Goal: Information Seeking & Learning: Compare options

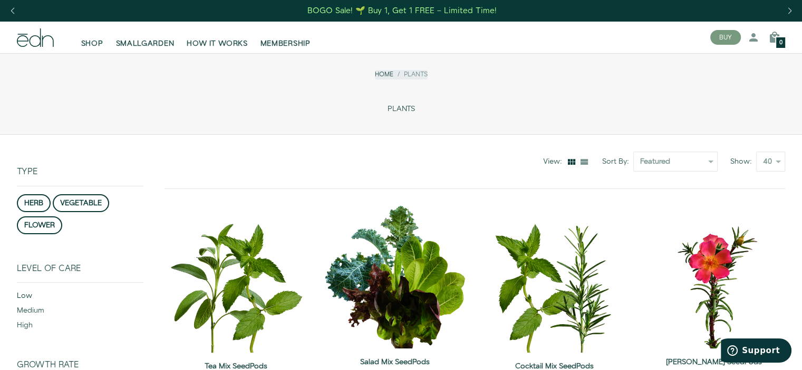
click at [23, 294] on div "low" at bounding box center [80, 298] width 126 height 15
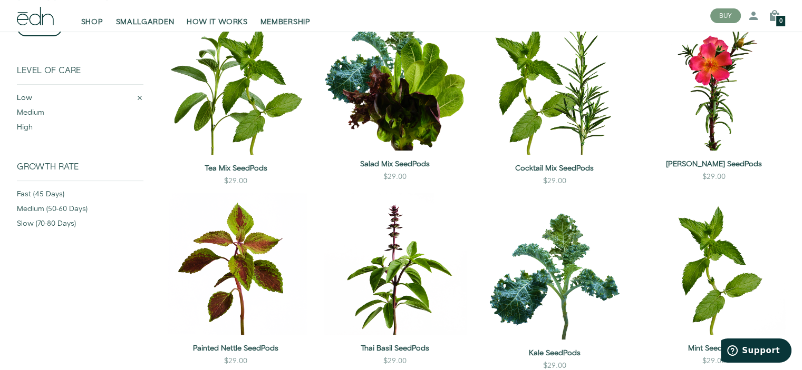
scroll to position [219, 0]
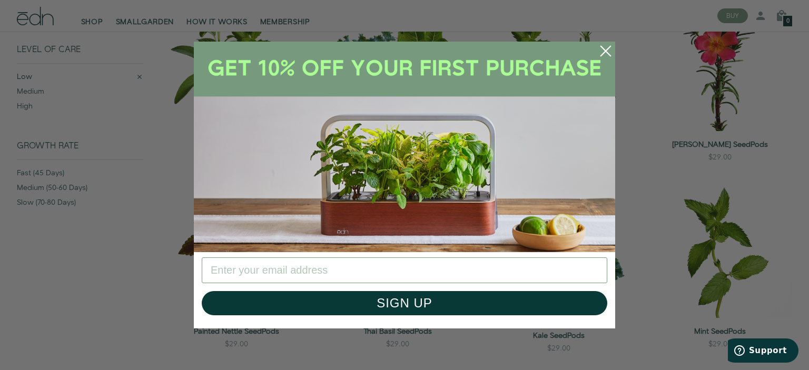
click at [603, 52] on circle "Close dialog" at bounding box center [605, 51] width 23 height 23
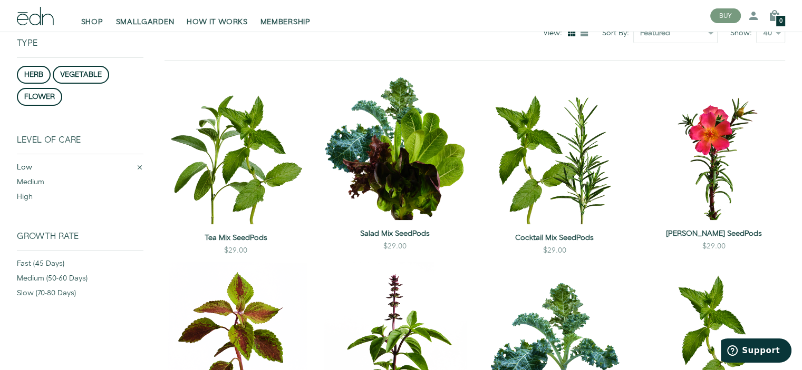
scroll to position [123, 0]
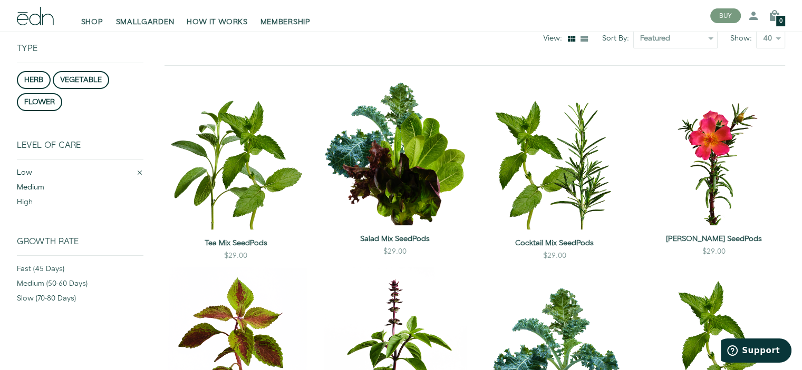
click at [33, 185] on div "medium" at bounding box center [80, 189] width 126 height 15
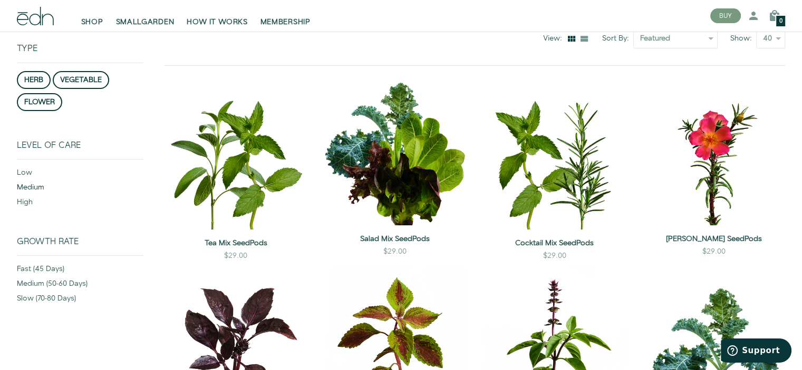
scroll to position [135, 0]
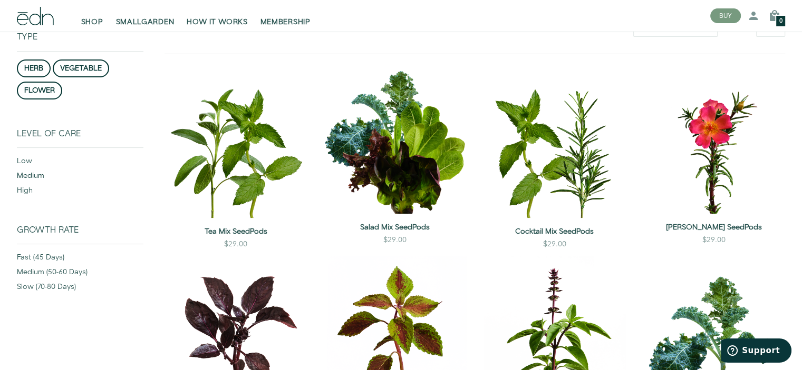
click at [116, 181] on div "medium" at bounding box center [80, 178] width 126 height 15
click at [29, 174] on div "medium" at bounding box center [80, 178] width 126 height 15
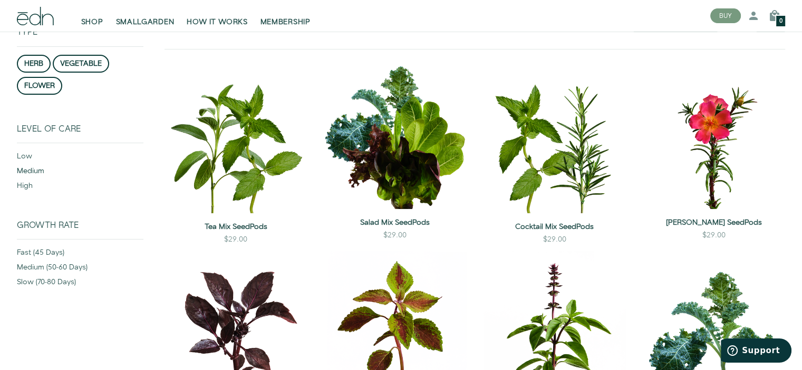
scroll to position [136, 0]
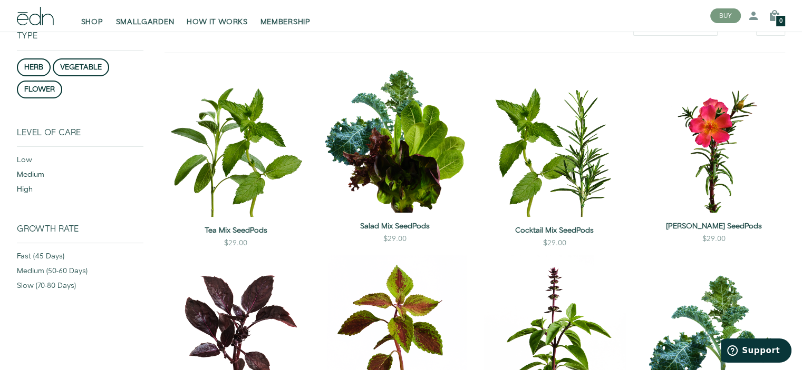
click at [30, 188] on div "high" at bounding box center [80, 191] width 126 height 15
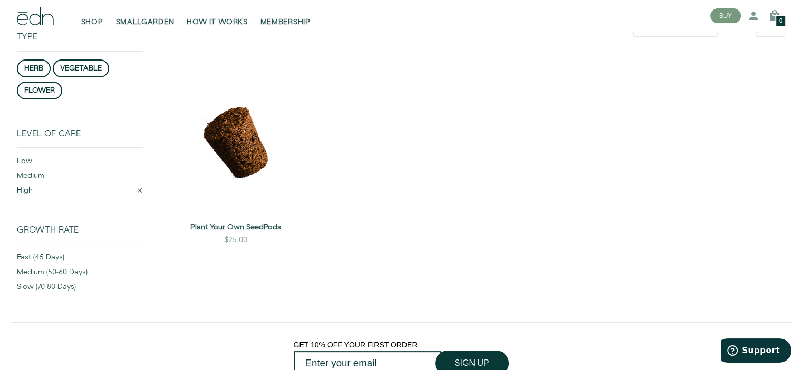
scroll to position [135, 0]
click at [27, 187] on div "high" at bounding box center [76, 193] width 119 height 15
click at [79, 66] on button "vegetable" at bounding box center [81, 69] width 56 height 18
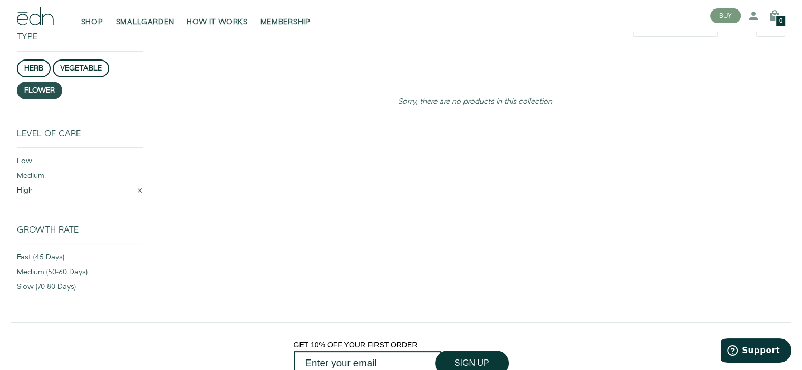
click at [41, 87] on button "flower" at bounding box center [39, 91] width 45 height 18
click at [30, 65] on button "herb" at bounding box center [34, 69] width 34 height 18
click at [27, 187] on div "high" at bounding box center [76, 193] width 119 height 15
click at [141, 18] on span "SMALLGARDEN" at bounding box center [145, 22] width 58 height 11
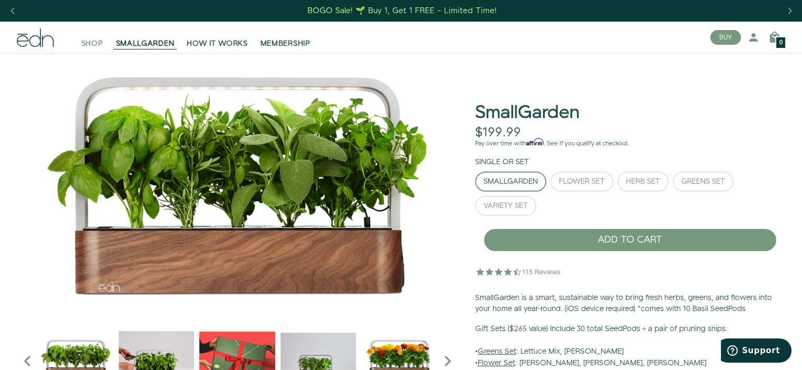
click at [90, 45] on span "SHOP" at bounding box center [92, 43] width 22 height 11
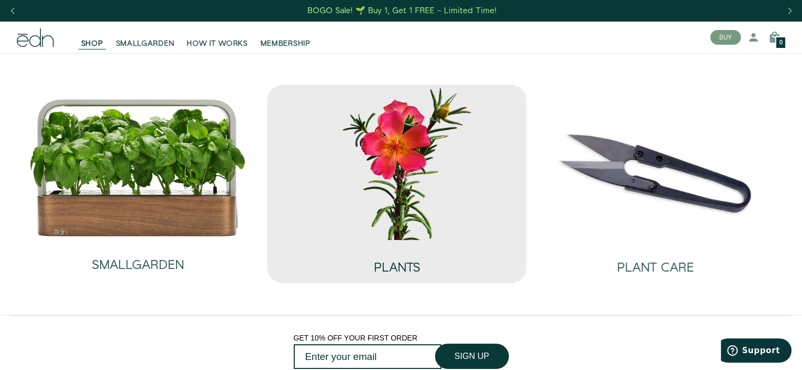
click at [396, 261] on h2 "PLANTS" at bounding box center [396, 268] width 46 height 14
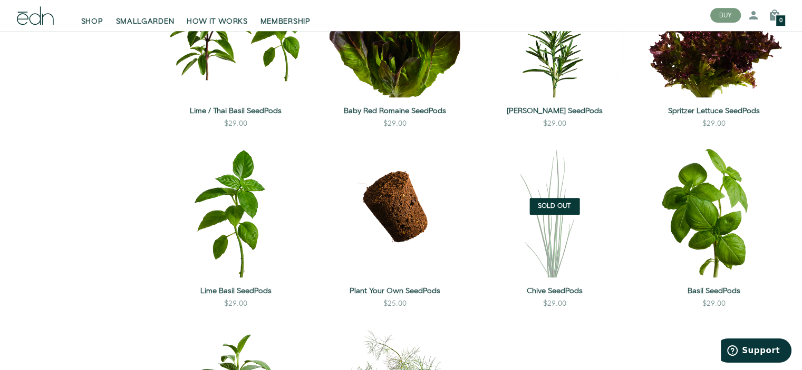
scroll to position [829, 0]
